Goal: Task Accomplishment & Management: Use online tool/utility

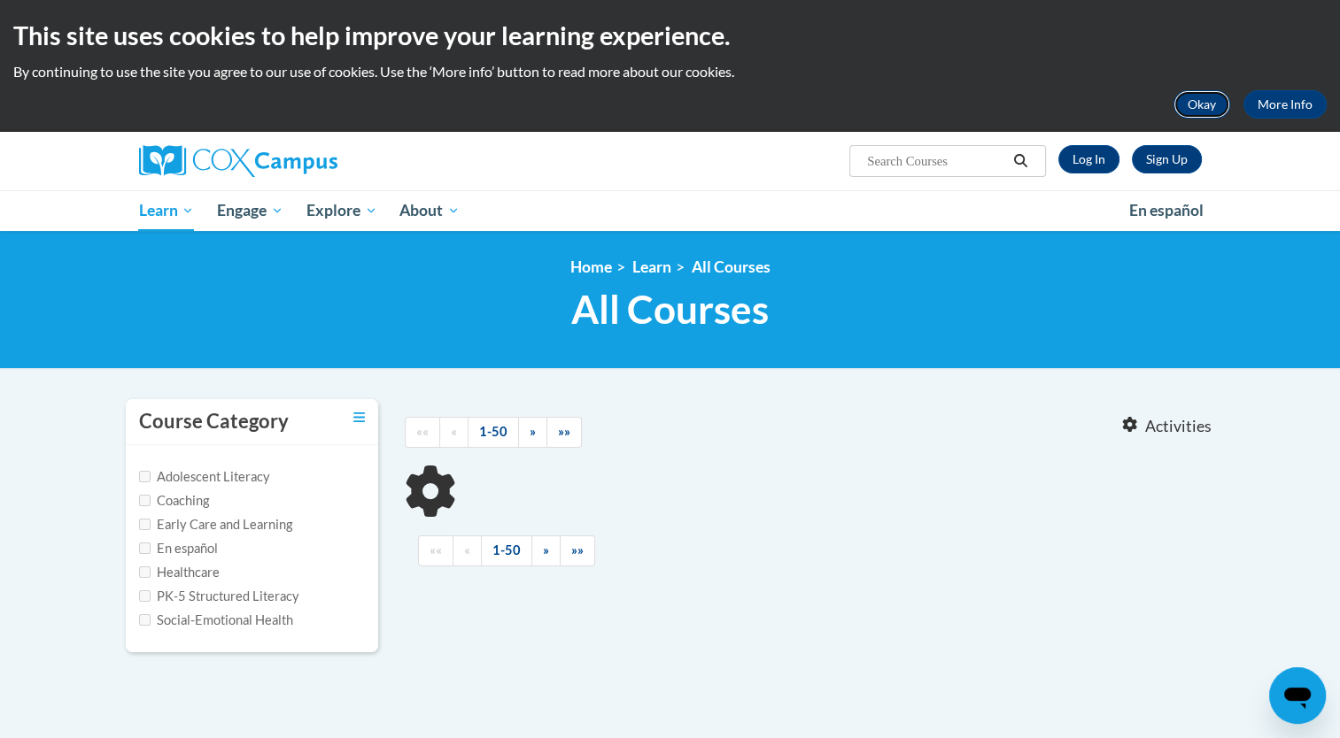
click at [1211, 115] on button "Okay" at bounding box center [1201, 104] width 57 height 28
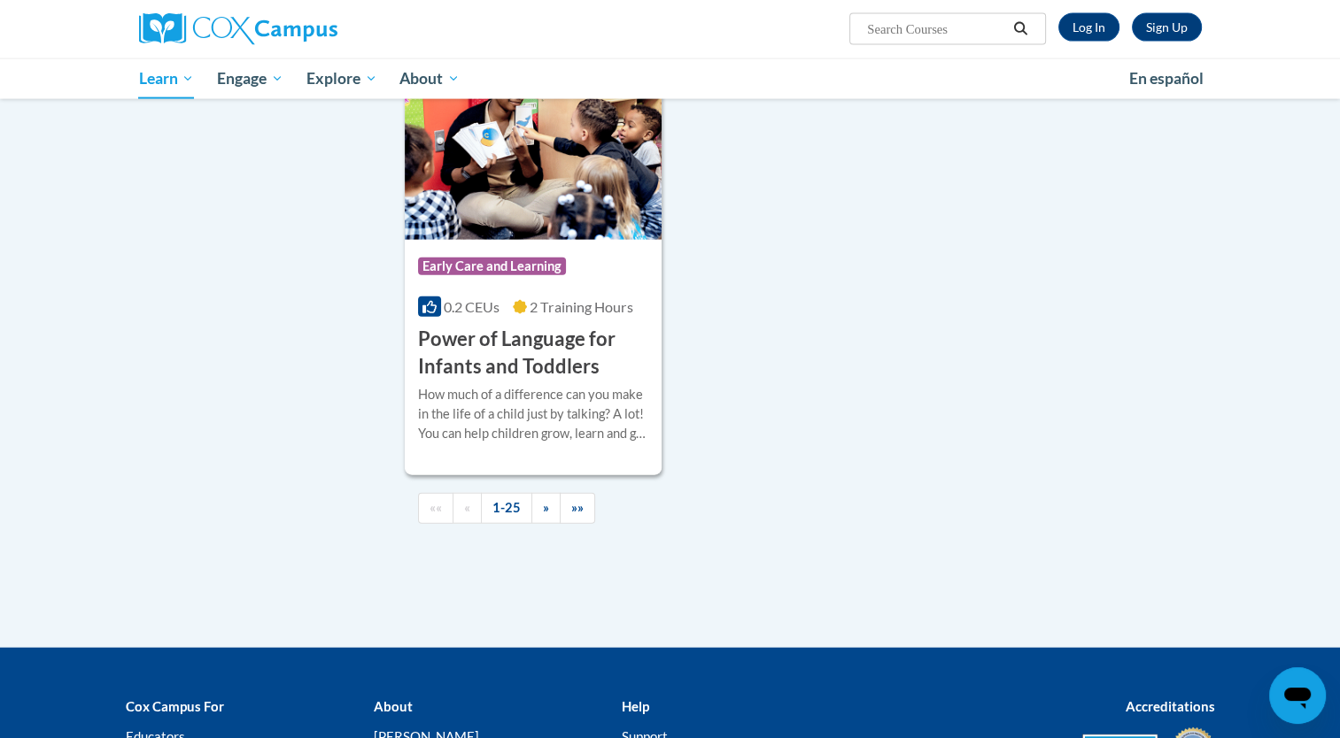
scroll to position [4073, 0]
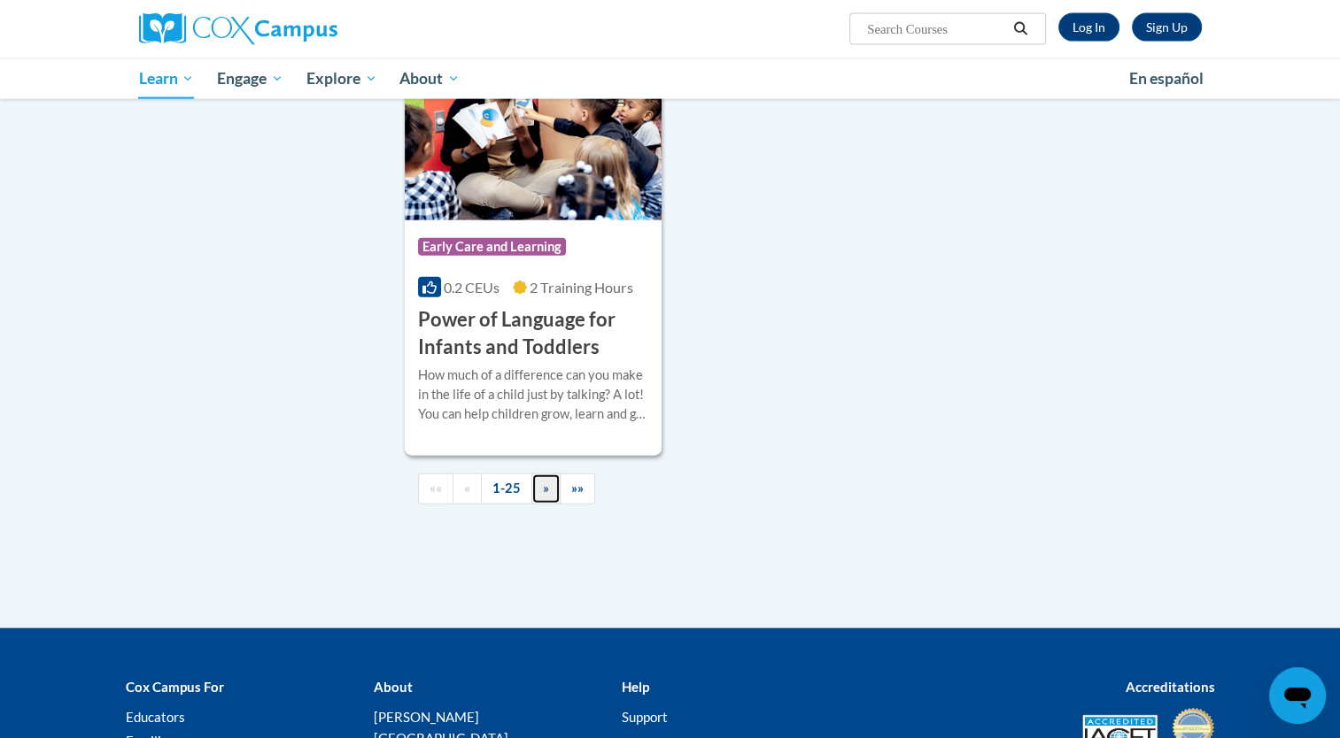
click at [538, 505] on link "»" at bounding box center [545, 489] width 29 height 31
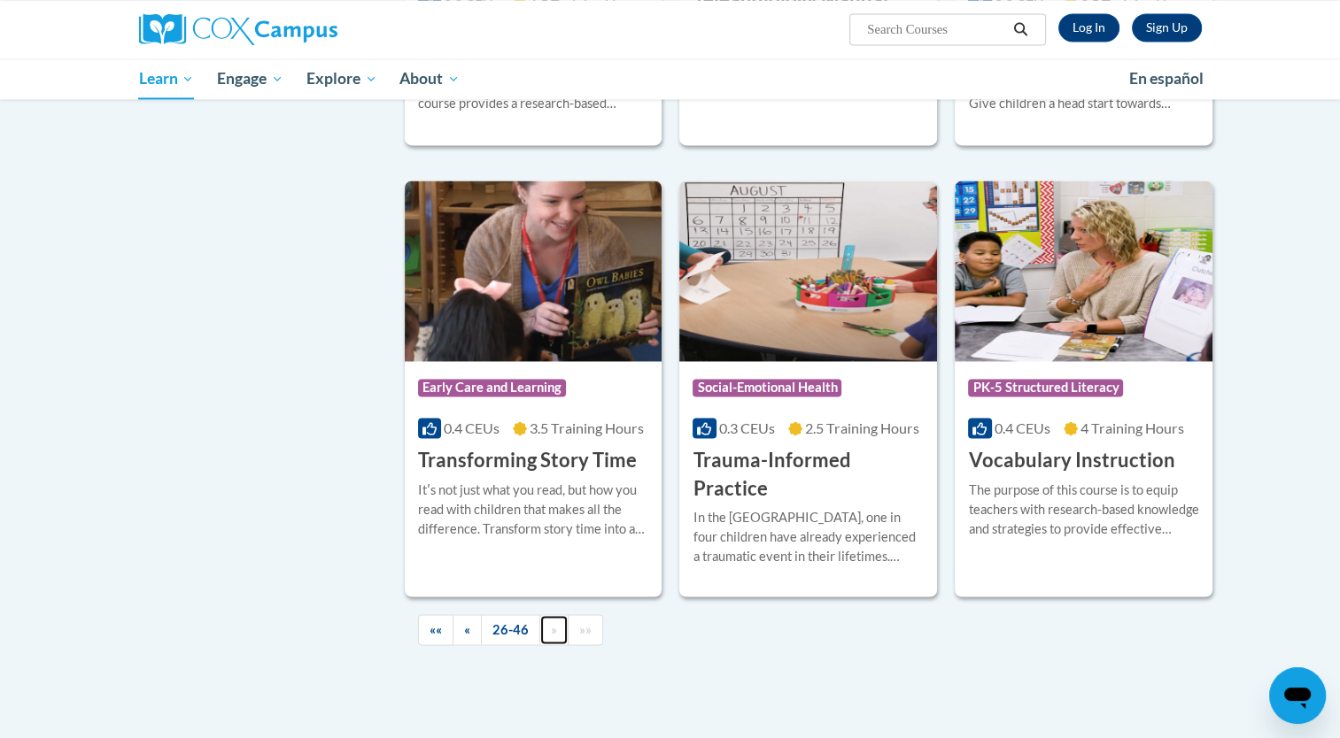
scroll to position [2661, 0]
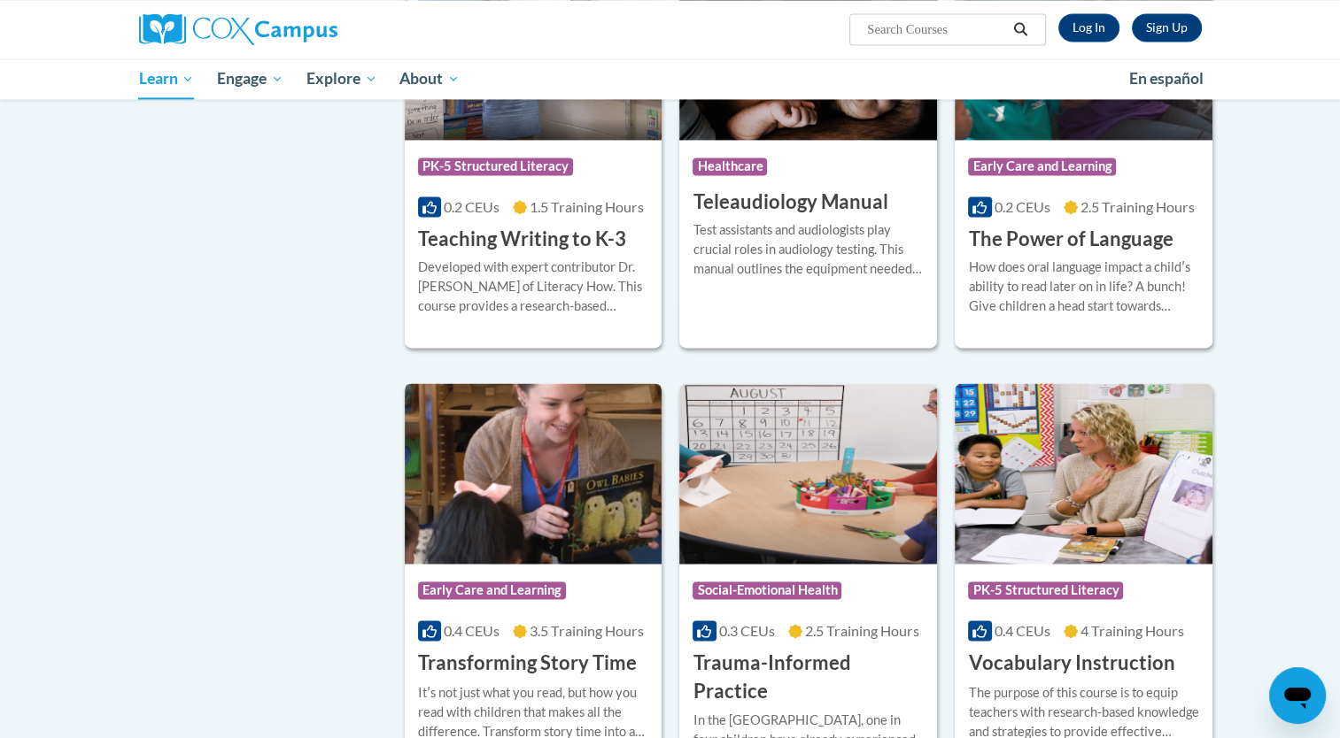
click at [467, 466] on img at bounding box center [534, 473] width 258 height 181
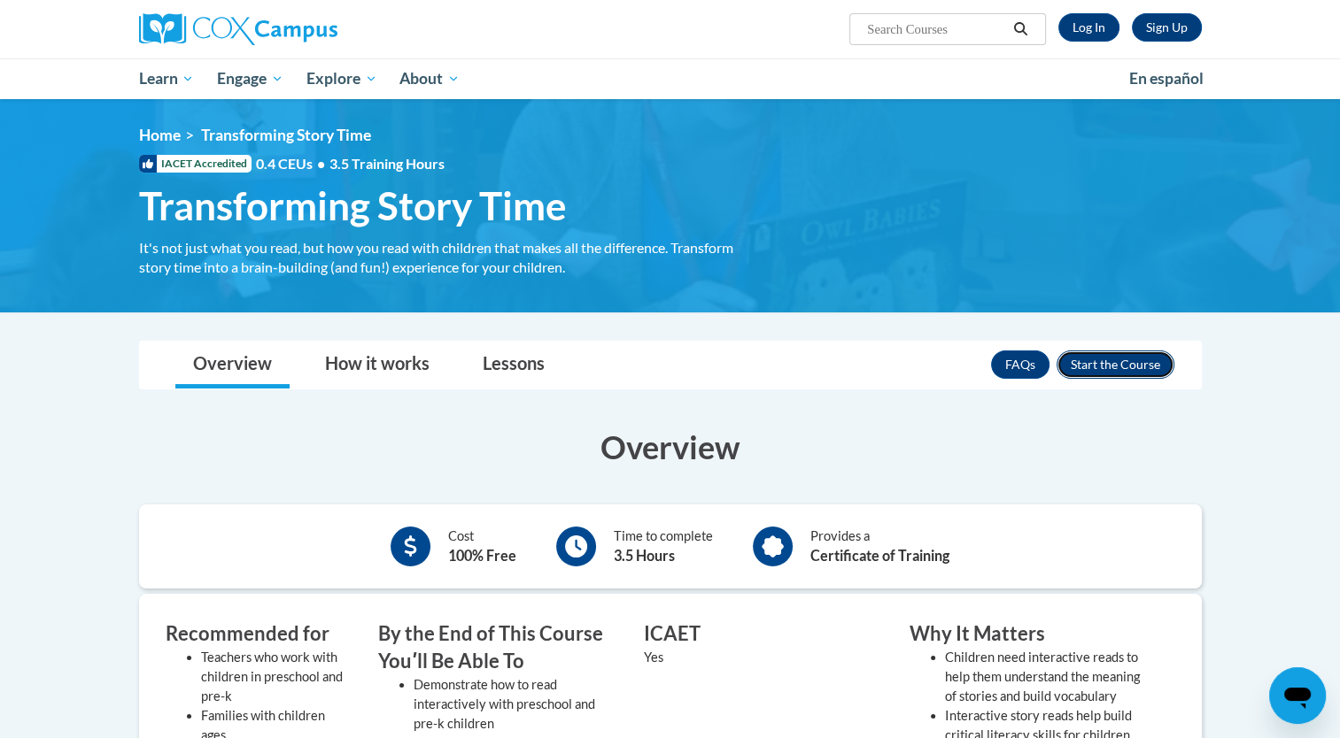
click at [1084, 367] on button "Enroll" at bounding box center [1115, 365] width 118 height 28
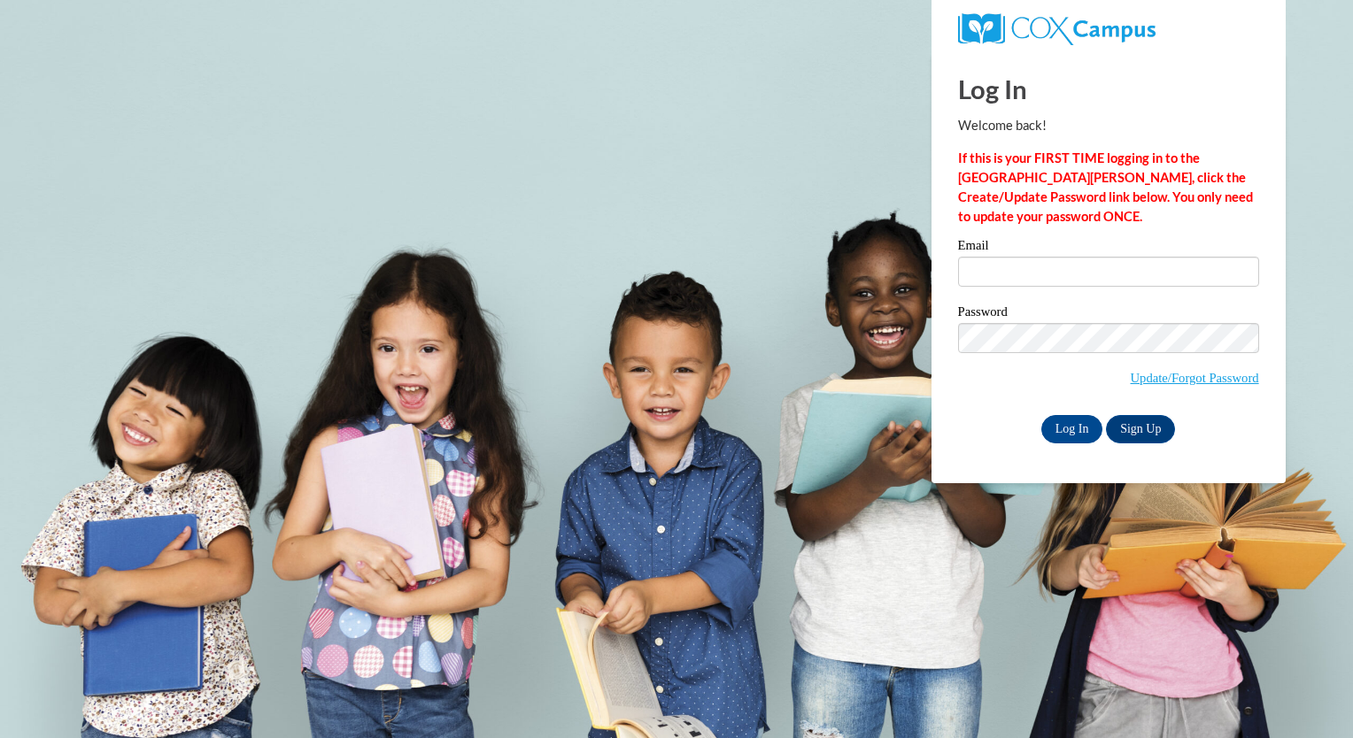
click at [1034, 291] on div "Email" at bounding box center [1108, 269] width 301 height 61
click at [1024, 271] on input "Email" at bounding box center [1108, 272] width 301 height 30
type input "lauren.ringe@yahoo.com"
click at [1070, 431] on input "Log In" at bounding box center [1072, 429] width 62 height 28
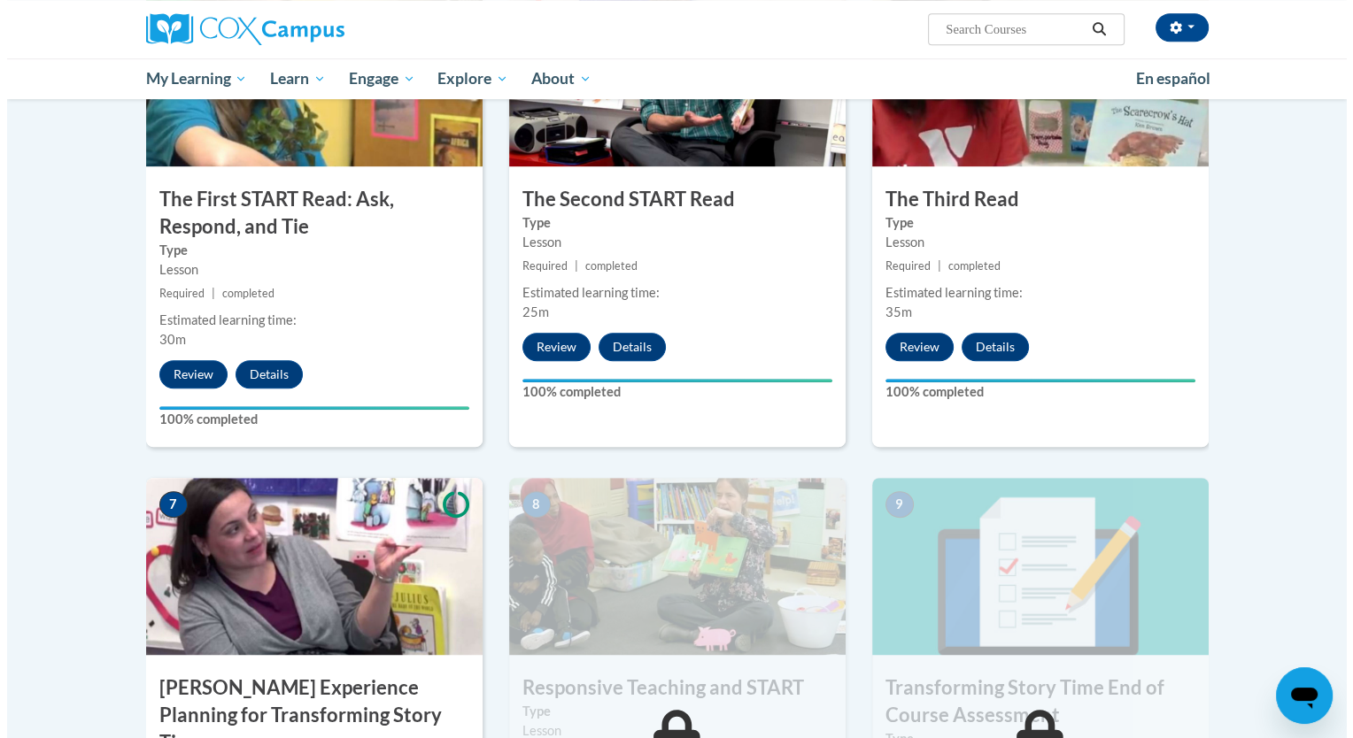
scroll to position [1240, 0]
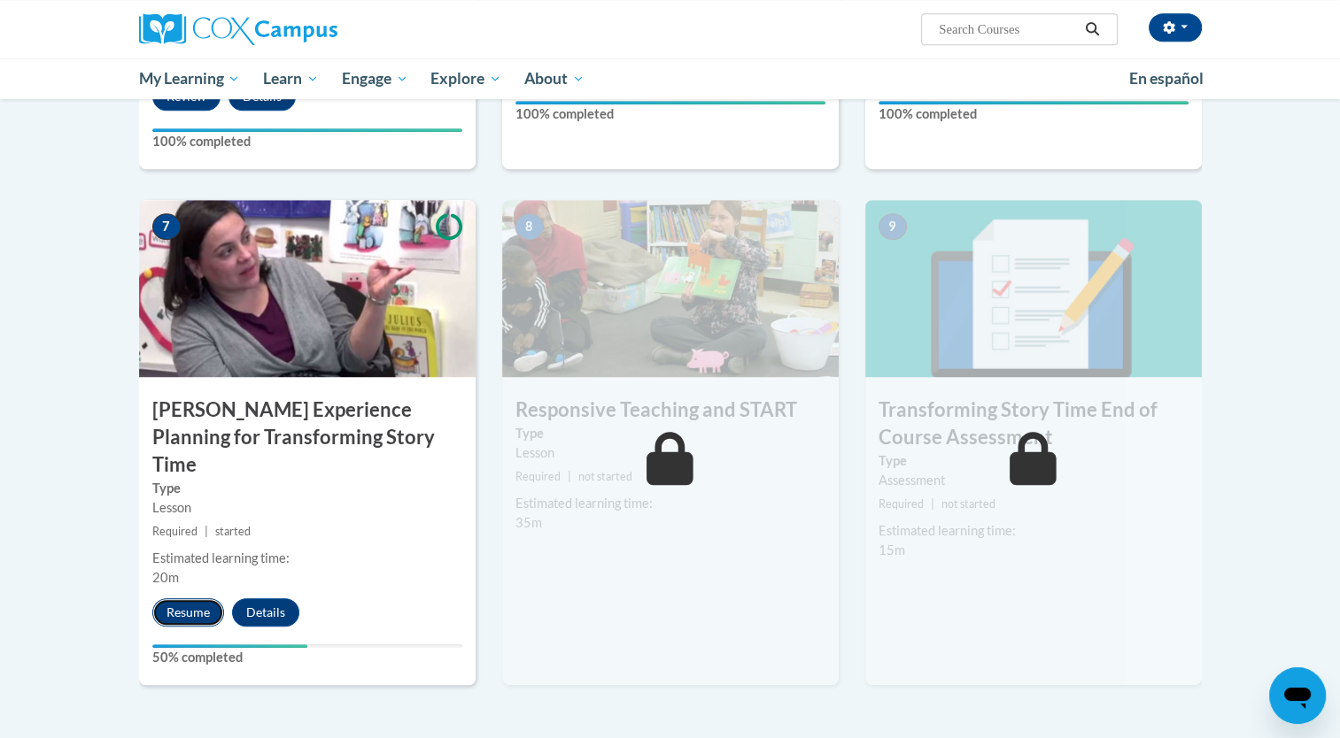
click at [166, 599] on button "Resume" at bounding box center [188, 613] width 72 height 28
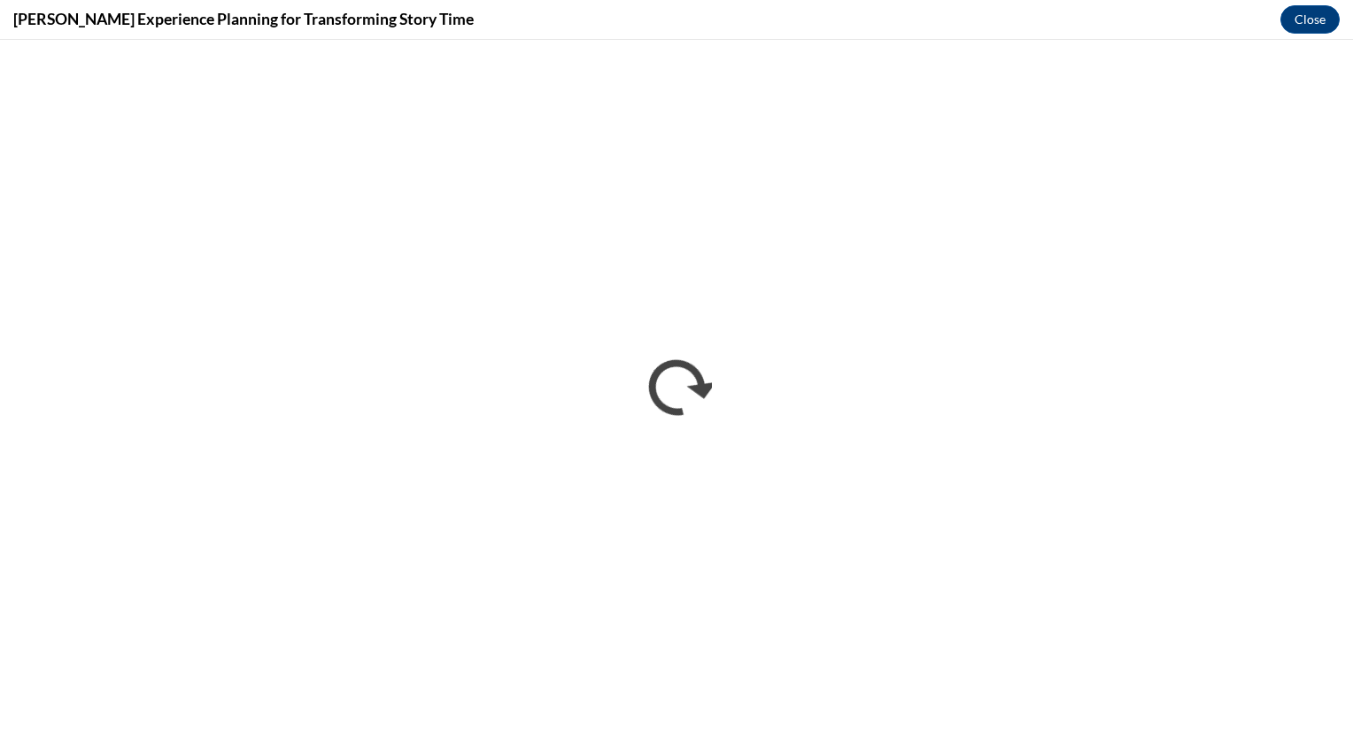
scroll to position [0, 0]
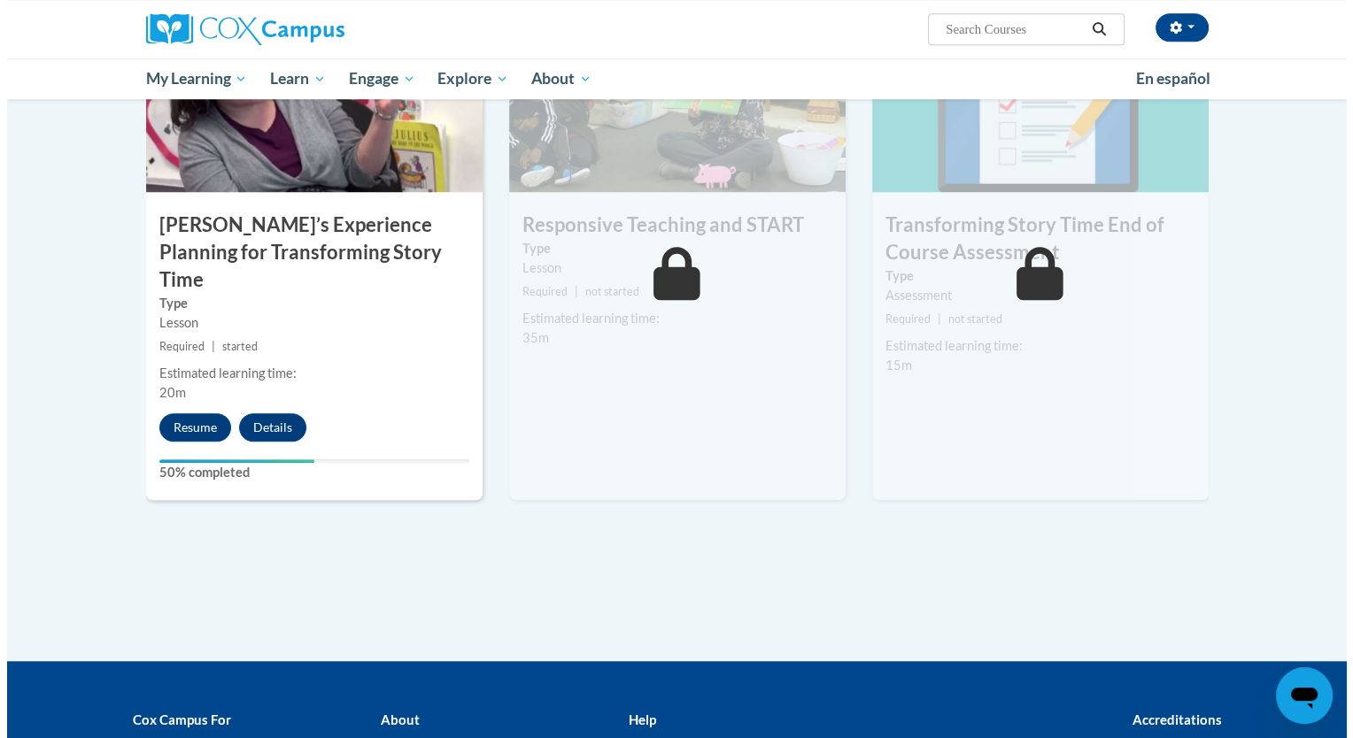
scroll to position [1466, 0]
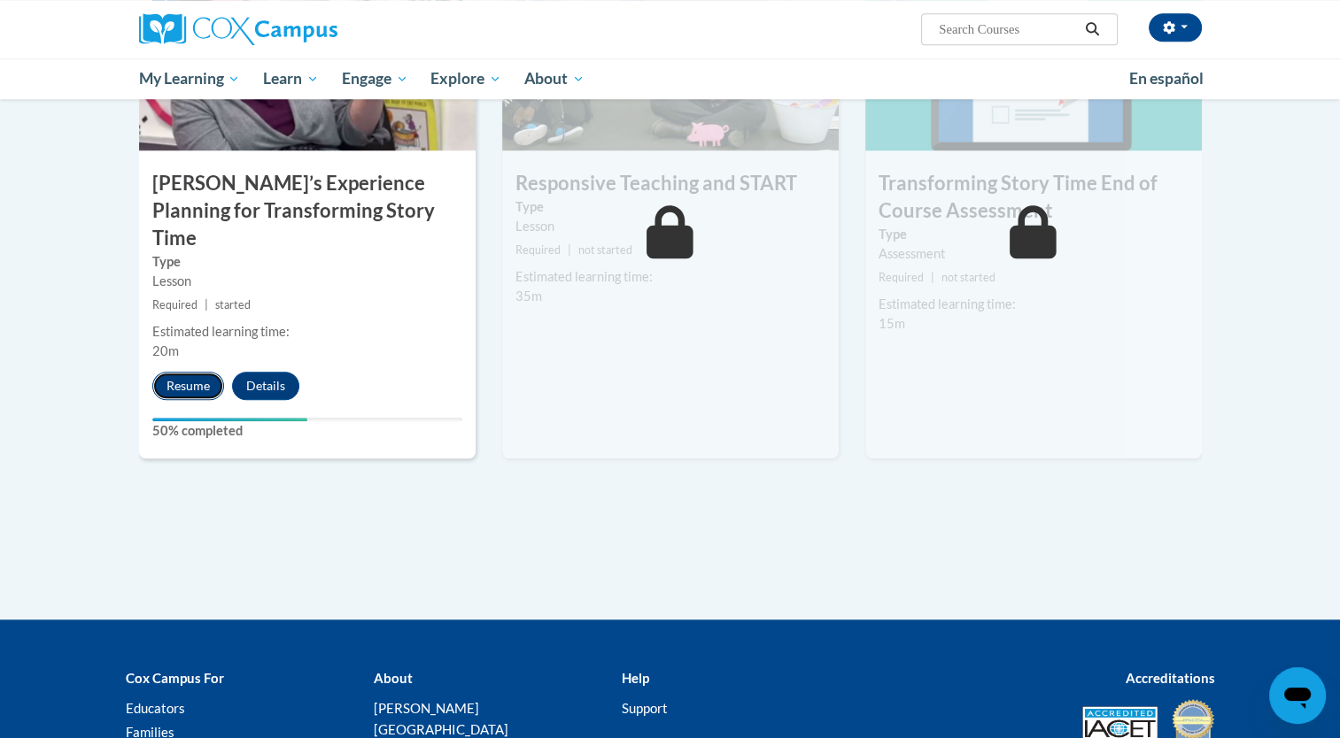
click at [166, 372] on button "Resume" at bounding box center [188, 386] width 72 height 28
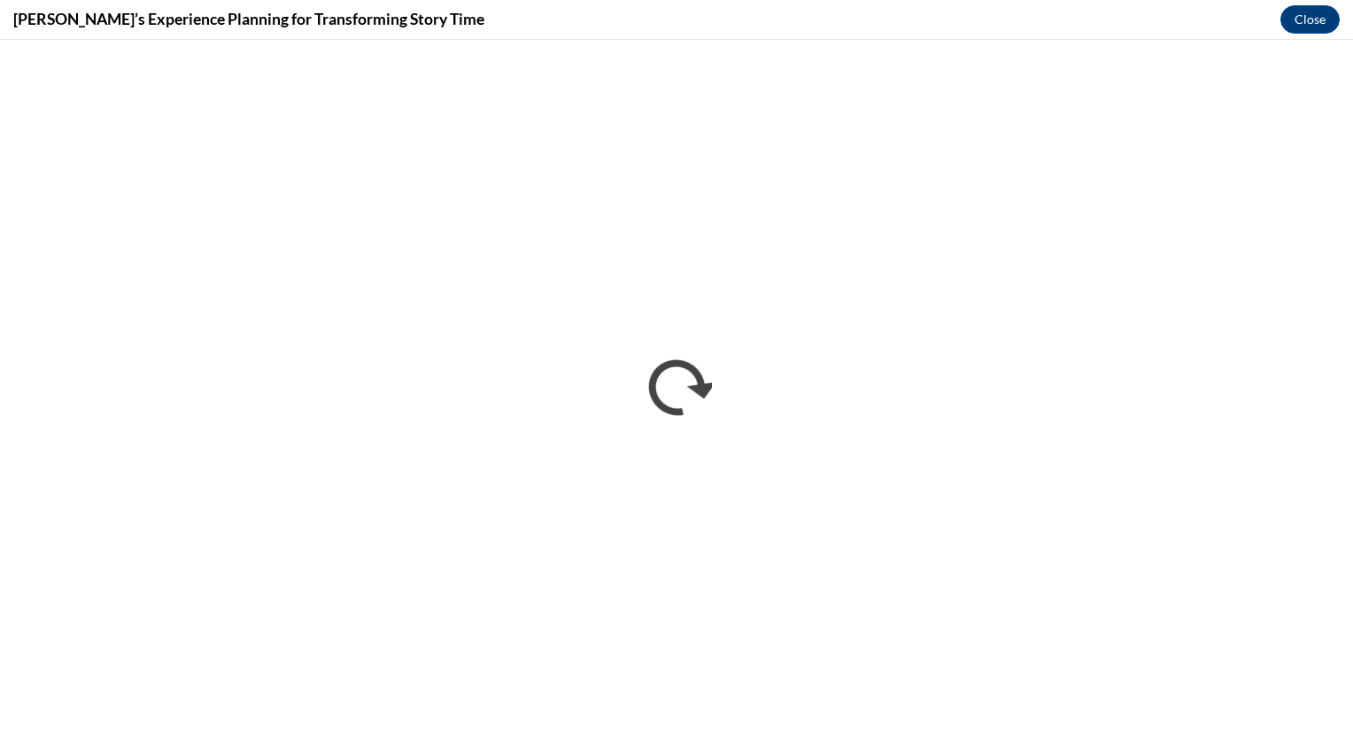
scroll to position [0, 0]
click at [1299, 20] on button "Close" at bounding box center [1309, 19] width 59 height 28
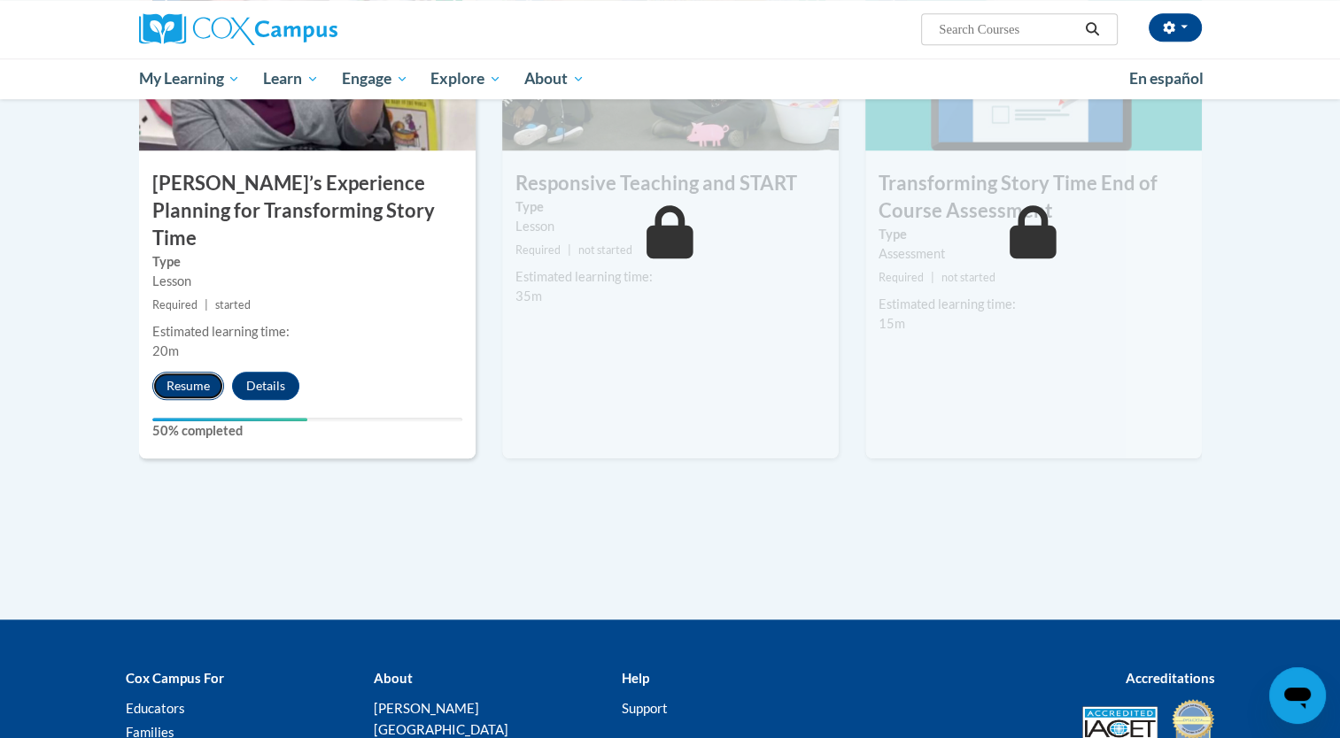
click at [177, 372] on button "Resume" at bounding box center [188, 386] width 72 height 28
